Goal: Task Accomplishment & Management: Use online tool/utility

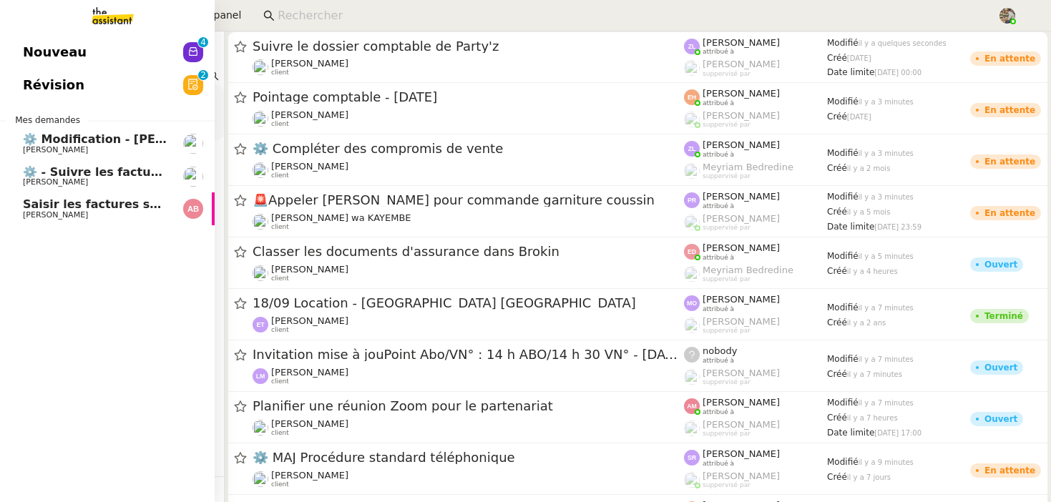
click at [34, 216] on span "[PERSON_NAME]" at bounding box center [55, 214] width 65 height 9
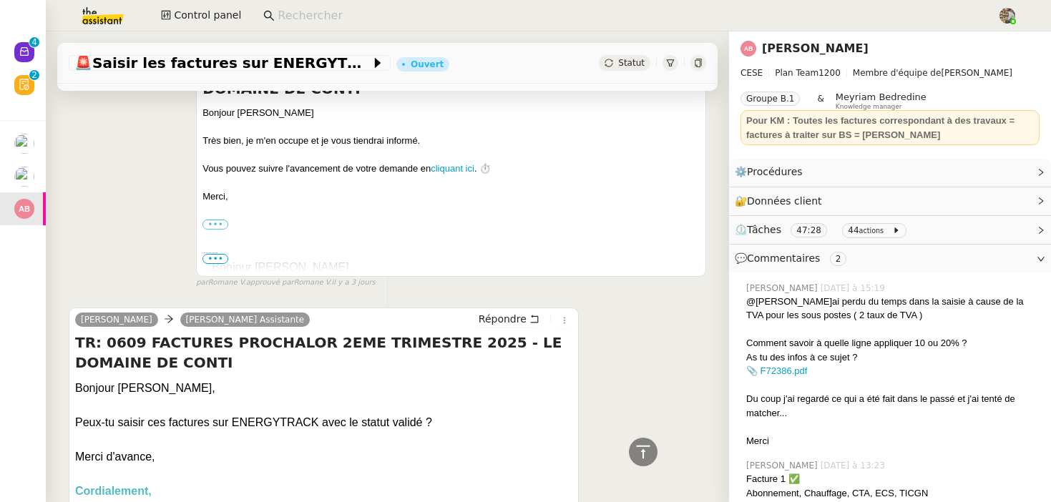
scroll to position [1362, 0]
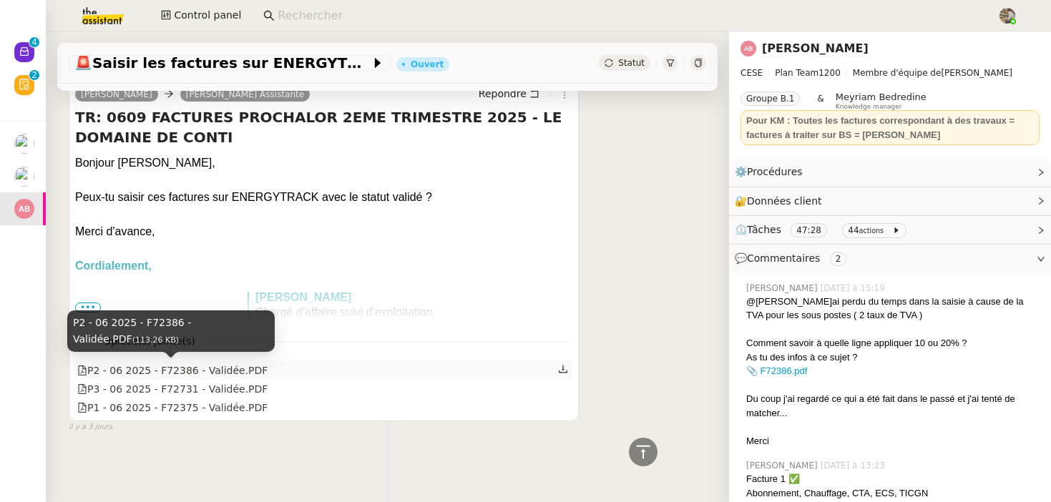
click at [177, 371] on div "P2 - 06 2025 - F72386 - Validée.PDF" at bounding box center [172, 371] width 190 height 16
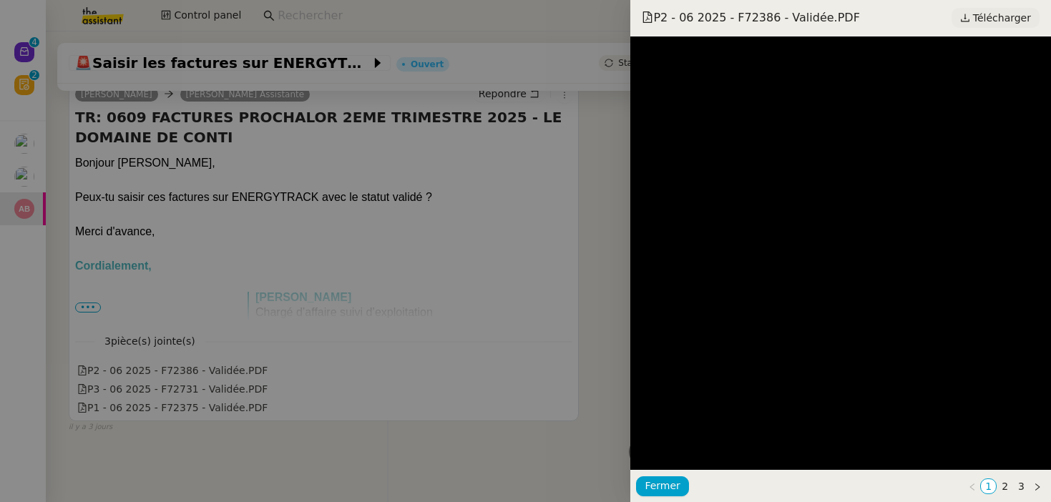
click at [1011, 14] on span "Télécharger" at bounding box center [1002, 18] width 58 height 19
click at [602, 302] on div at bounding box center [525, 251] width 1051 height 502
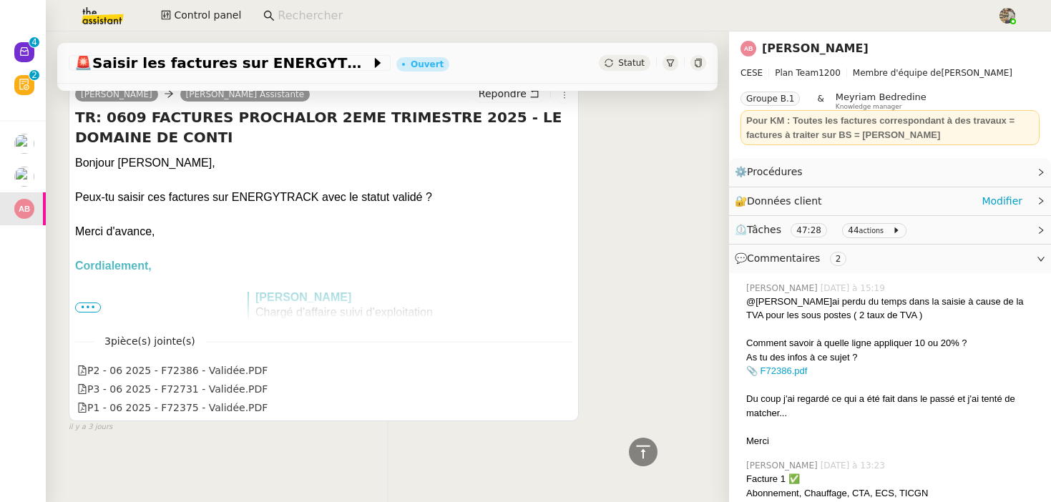
click at [791, 195] on span "Données client" at bounding box center [784, 200] width 75 height 11
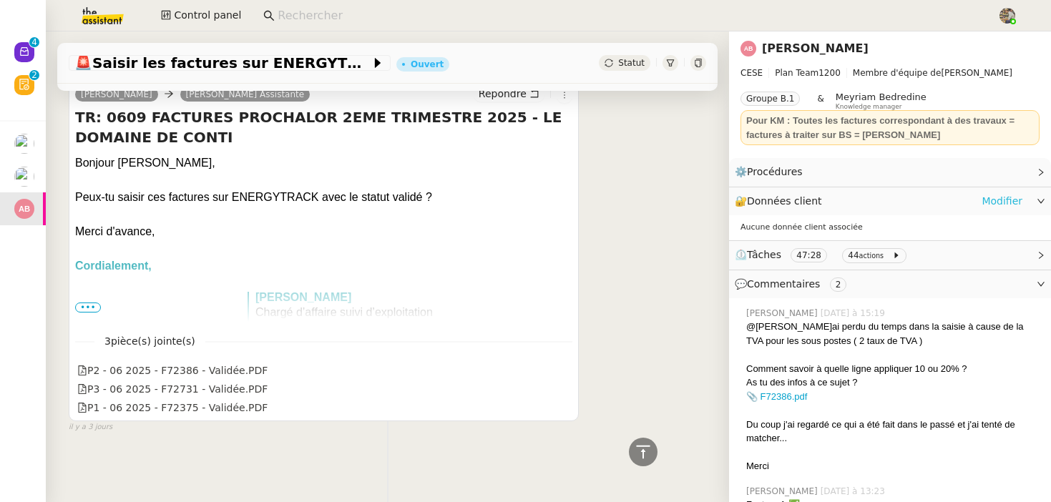
click at [992, 198] on link "Modifier" at bounding box center [1002, 201] width 41 height 16
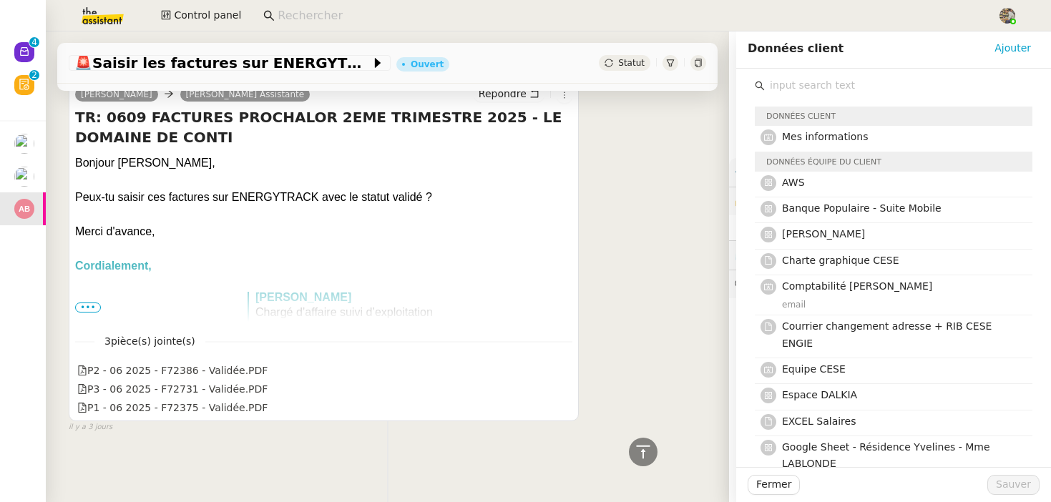
click at [783, 92] on input "text" at bounding box center [899, 85] width 268 height 19
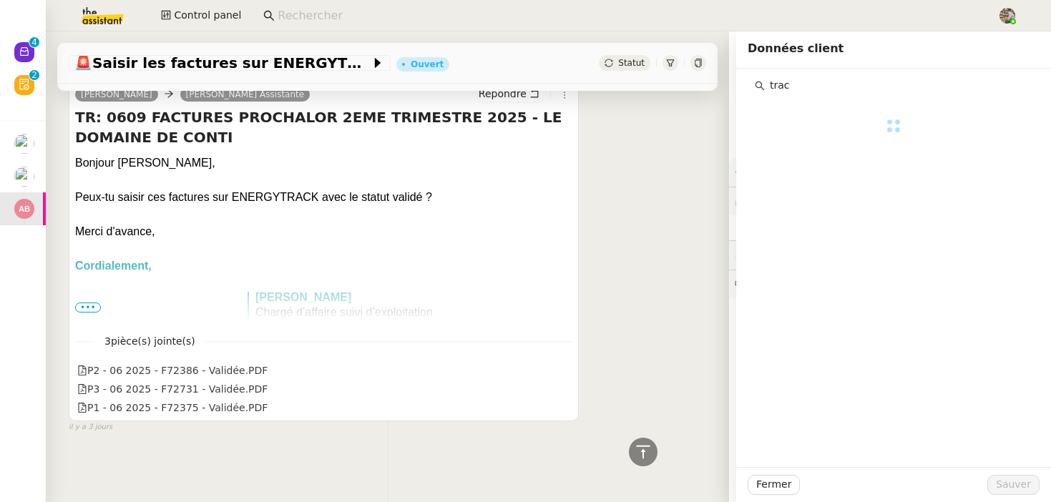
type input "track"
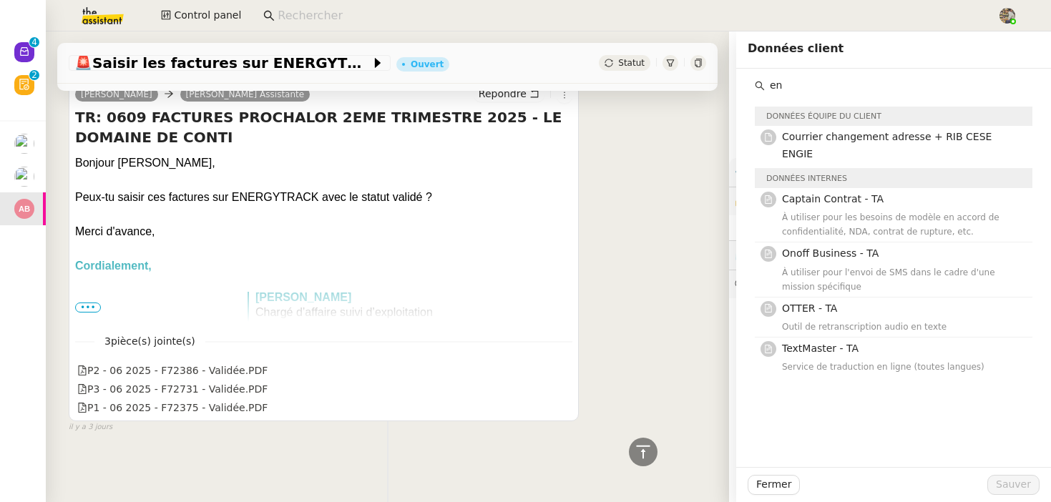
type input "en"
click at [632, 327] on div "[PERSON_NAME] Assistante Répondre TR: 0609 FACTURES PROCHALOR 2EME TRIMESTRE 20…" at bounding box center [387, 251] width 637 height 364
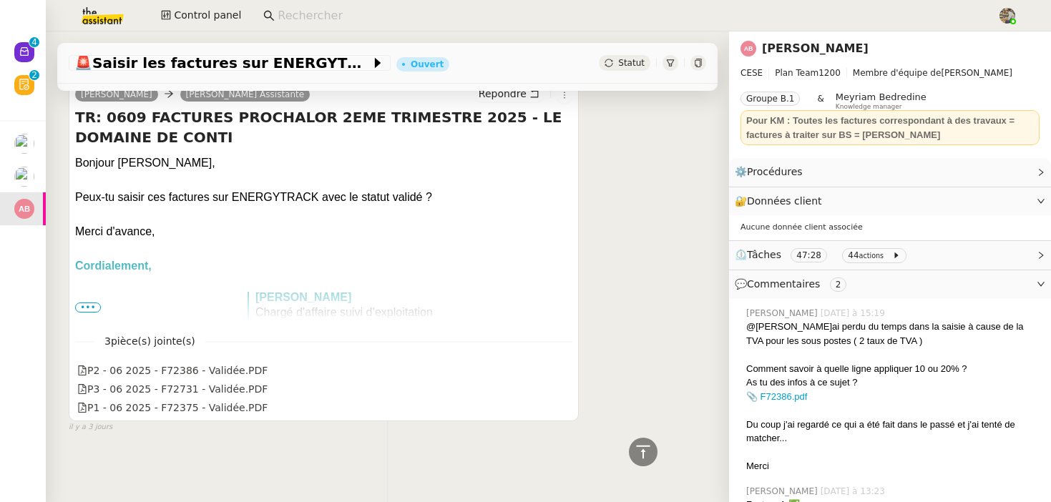
click at [270, 18] on nz-input-group at bounding box center [624, 15] width 738 height 21
click at [278, 18] on input at bounding box center [630, 15] width 705 height 19
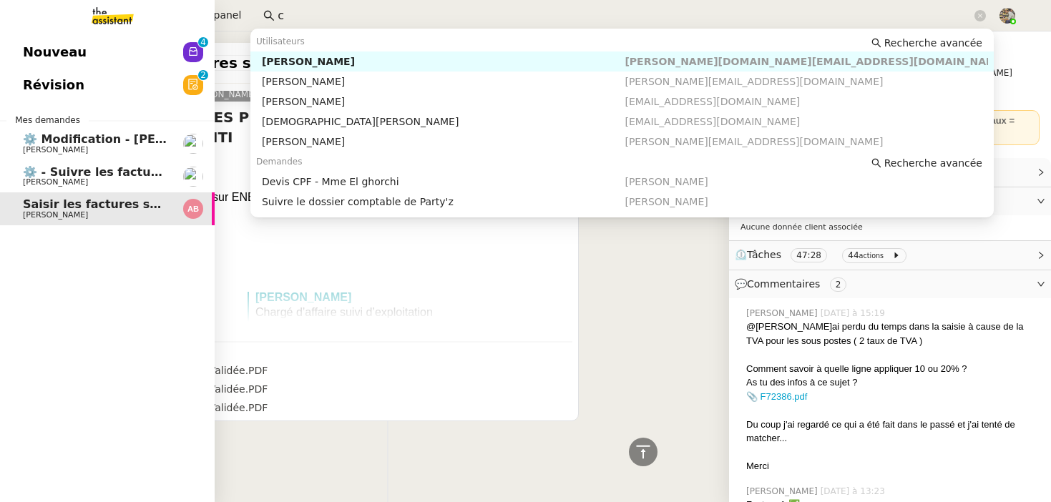
type input "c"
click at [24, 179] on span "[PERSON_NAME]" at bounding box center [55, 181] width 65 height 9
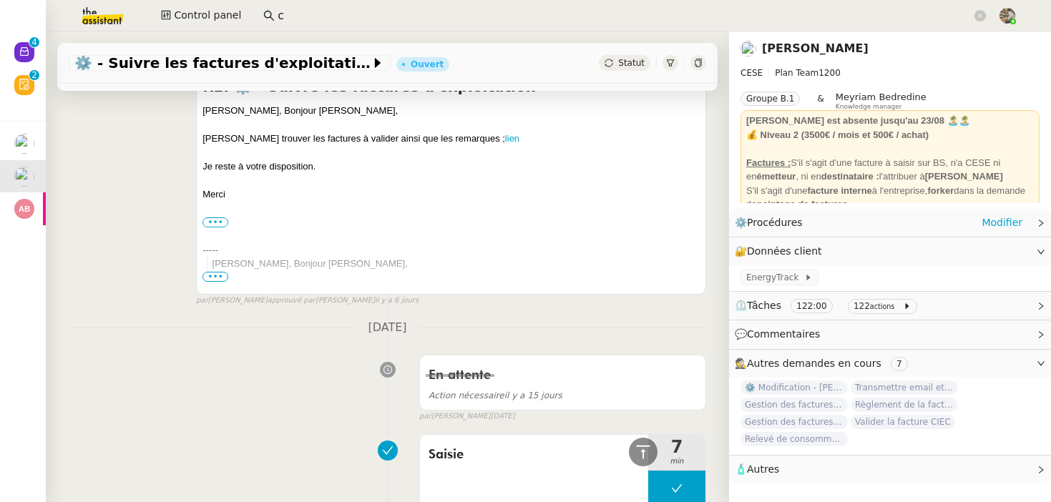
scroll to position [737, 0]
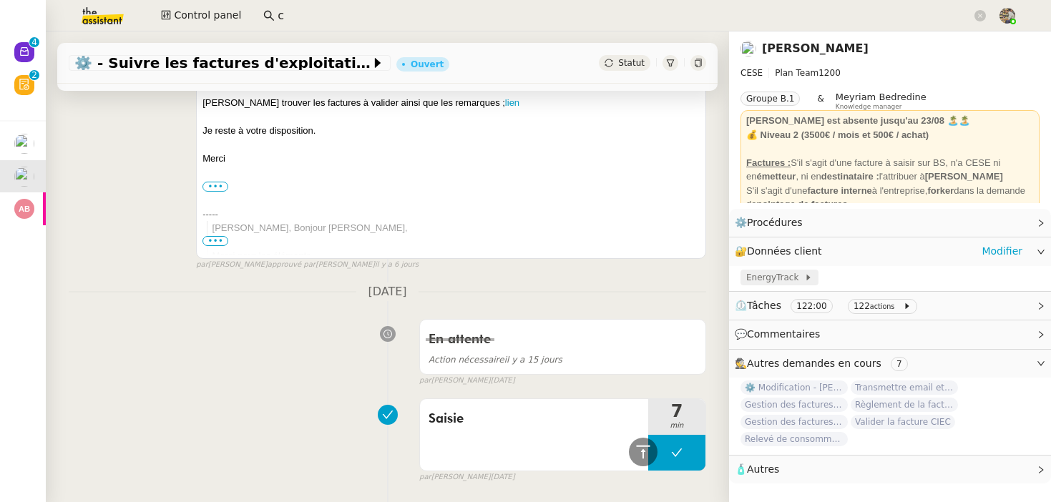
click at [783, 280] on span "EnergyTrack" at bounding box center [775, 277] width 58 height 14
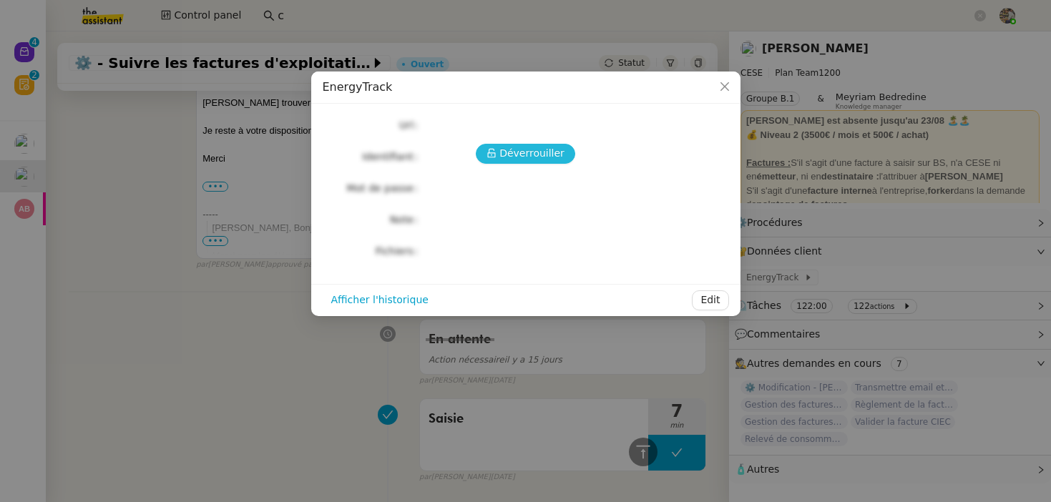
click at [517, 157] on span "Déverrouiller" at bounding box center [531, 153] width 65 height 16
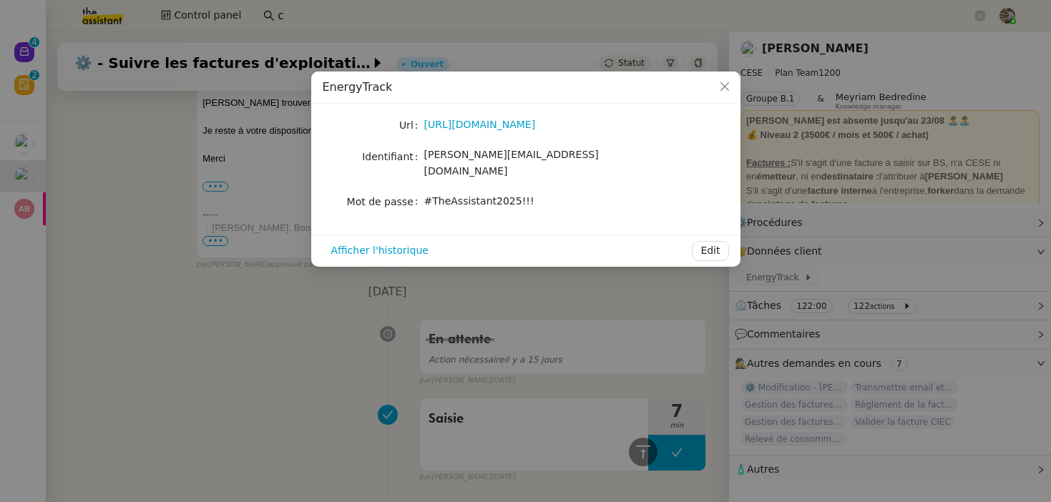
click at [482, 150] on div "[PERSON_NAME][EMAIL_ADDRESS][DOMAIN_NAME]" at bounding box center [542, 164] width 237 height 34
copy span "[PERSON_NAME][EMAIL_ADDRESS][DOMAIN_NAME]"
click at [446, 195] on span "#TheAssistant2025!!!" at bounding box center [479, 200] width 110 height 11
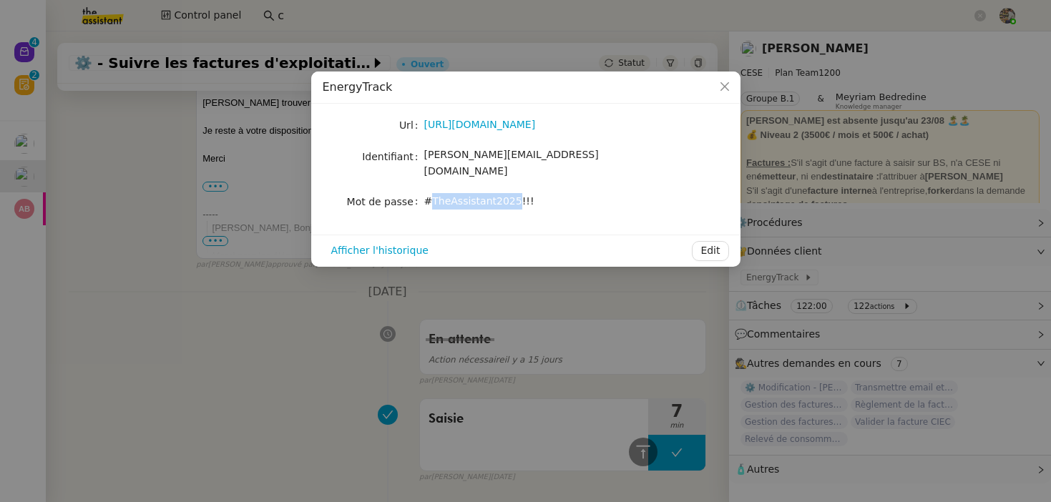
click at [446, 195] on span "#TheAssistant2025!!!" at bounding box center [479, 200] width 110 height 11
copy div "#TheAssistant2025!!! Afficher l'historique Edit"
click at [217, 206] on nz-modal-container "EnergyTrack Url [URL][DOMAIN_NAME] Identifiant [PERSON_NAME][EMAIL_ADDRESS][DOM…" at bounding box center [525, 251] width 1051 height 502
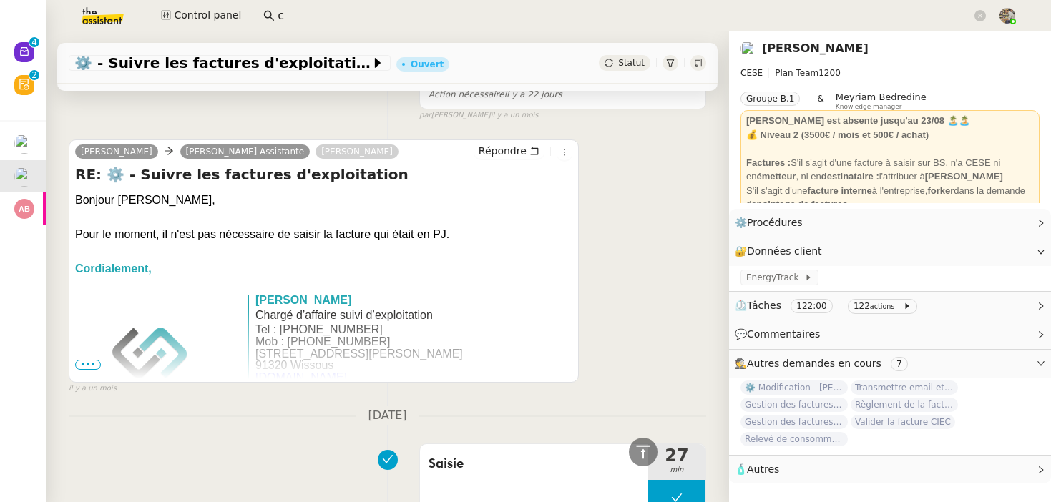
scroll to position [1735, 0]
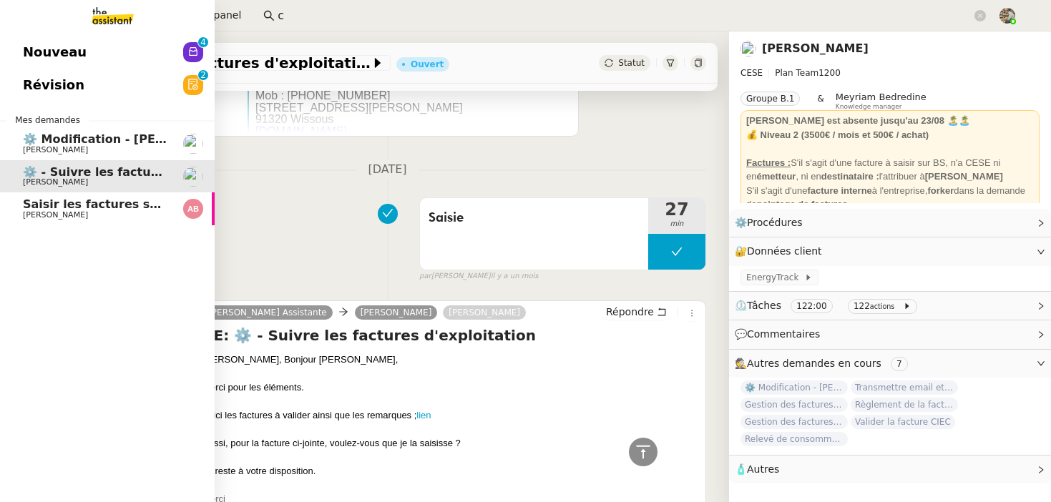
click at [35, 197] on link "Saisir les factures sur ENERGYTRACK [PERSON_NAME]" at bounding box center [107, 208] width 215 height 33
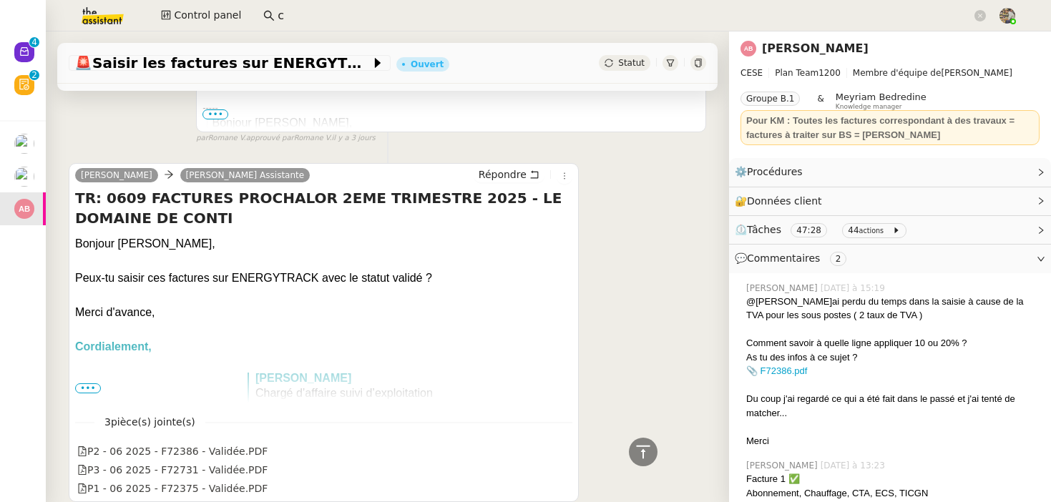
scroll to position [1362, 0]
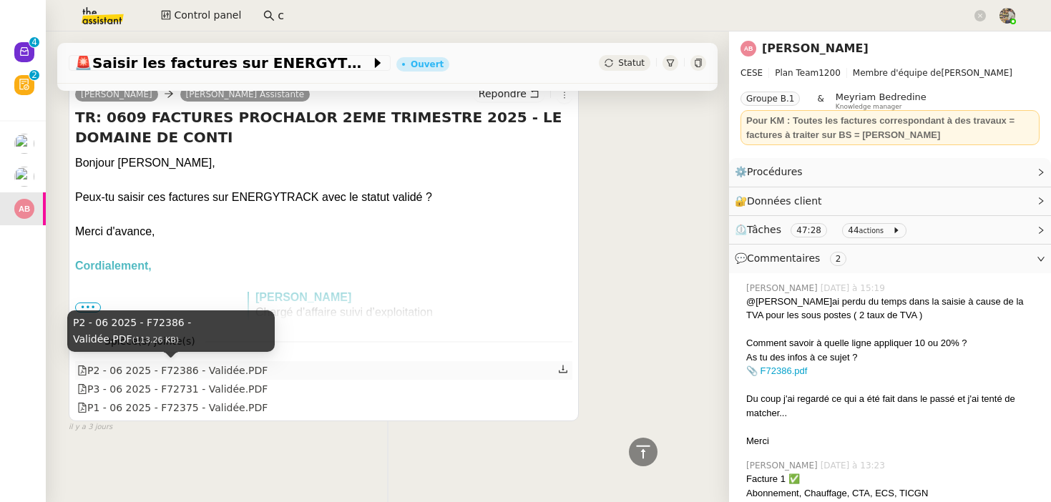
click at [173, 373] on div "P2 - 06 2025 - F72386 - Validée.PDF" at bounding box center [172, 371] width 190 height 16
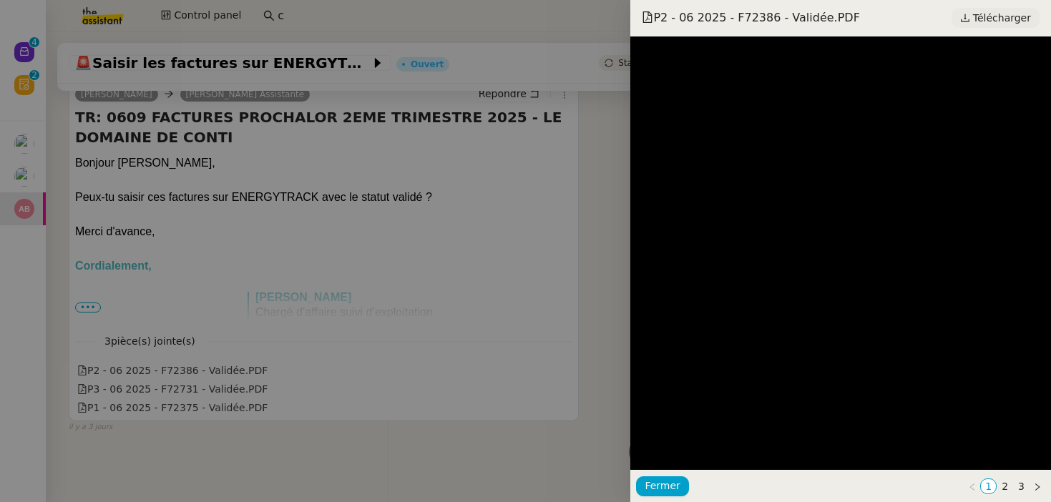
click at [984, 21] on span "Télécharger" at bounding box center [1002, 18] width 58 height 19
click at [1004, 485] on link "2" at bounding box center [1004, 486] width 15 height 14
click at [982, 21] on span "Télécharger" at bounding box center [1002, 18] width 58 height 19
click at [196, 421] on div at bounding box center [525, 251] width 1051 height 502
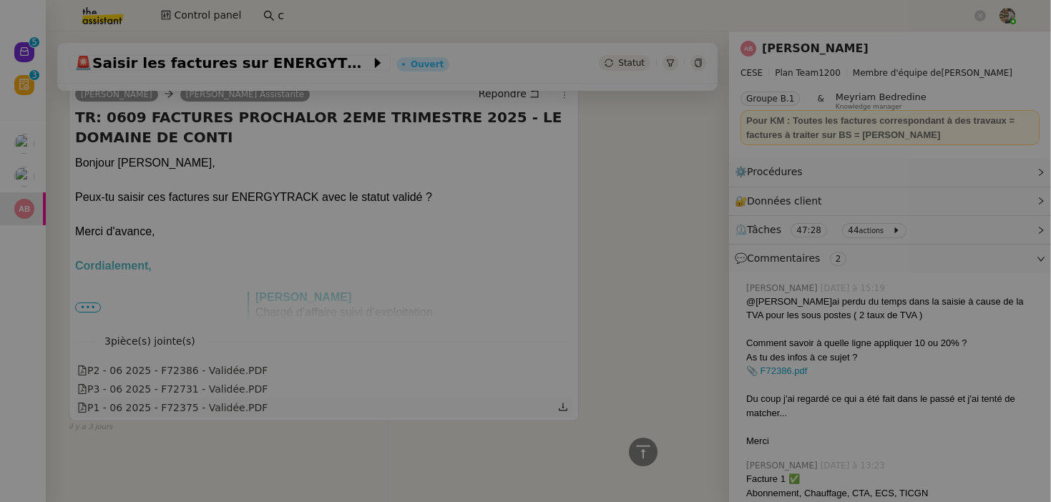
click at [208, 409] on div "P1 - 06 2025 - F72375 - Validée.PDF" at bounding box center [172, 408] width 190 height 16
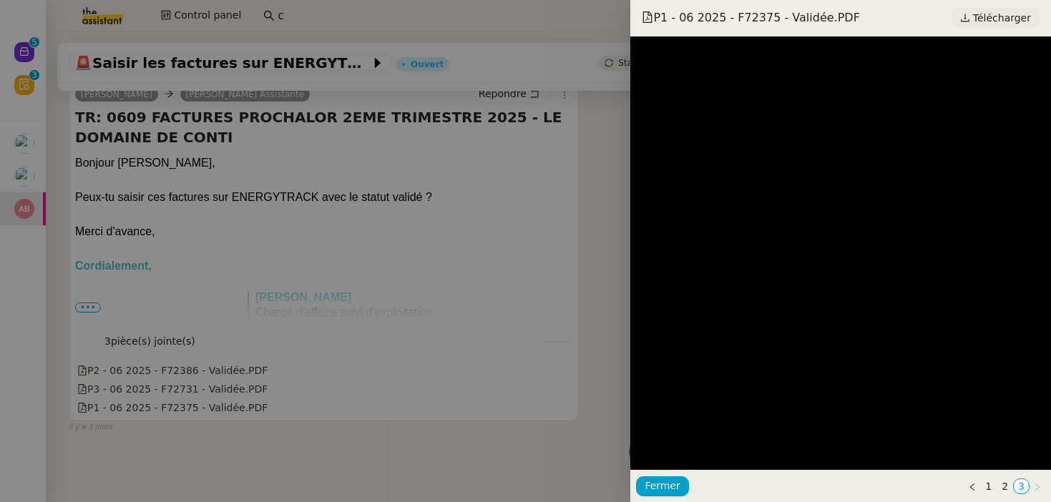
click at [989, 21] on span "Télécharger" at bounding box center [1002, 18] width 58 height 19
